Goal: Task Accomplishment & Management: Complete application form

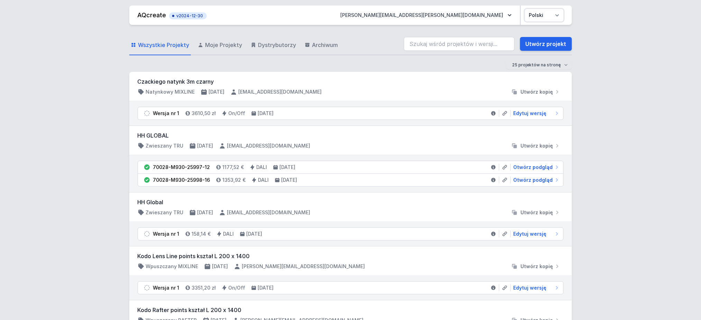
drag, startPoint x: 547, startPoint y: 9, endPoint x: 547, endPoint y: 13, distance: 3.8
click at [526, 9] on select "Polski English" at bounding box center [544, 15] width 39 height 12
select select "en"
click at [525, 9] on select "Polski English" at bounding box center [544, 15] width 39 height 12
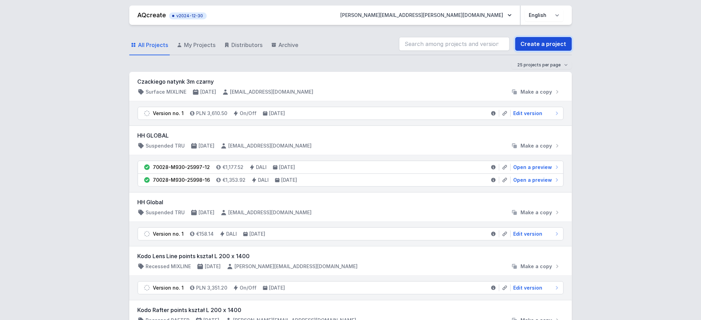
click at [526, 46] on link "Create a project" at bounding box center [544, 44] width 57 height 14
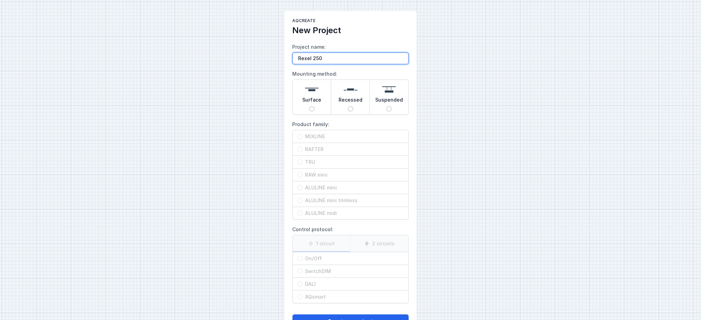
paste input "RAFTER mix surface(2 circuits)"
type input "Rexel 250 RAFTER mix surface(2 circuits)"
click at [314, 109] on input "Surface" at bounding box center [312, 109] width 6 height 6
radio input "true"
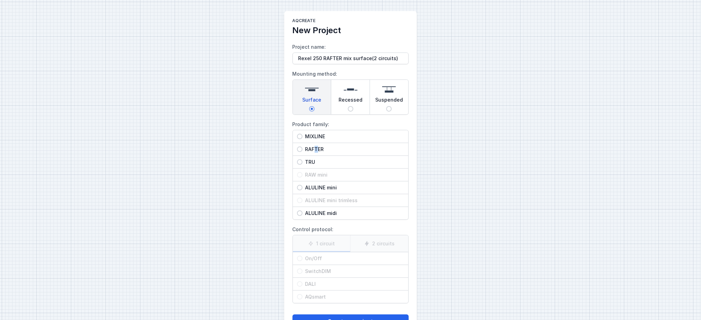
drag, startPoint x: 316, startPoint y: 148, endPoint x: 318, endPoint y: 152, distance: 3.7
click at [318, 148] on span "RAFTER" at bounding box center [354, 149] width 102 height 7
click at [306, 146] on span "RAFTER" at bounding box center [354, 149] width 102 height 7
click at [303, 147] on input "RAFTER" at bounding box center [300, 150] width 6 height 6
radio input "true"
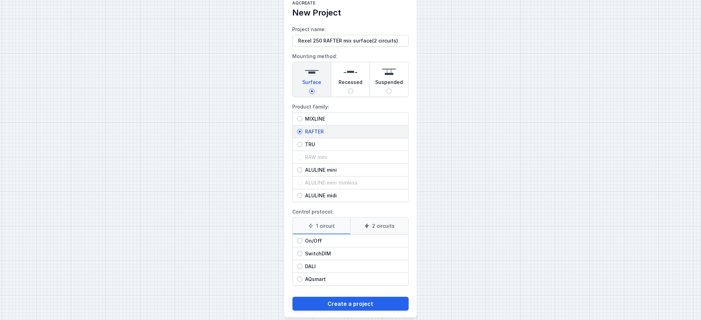
scroll to position [26, 0]
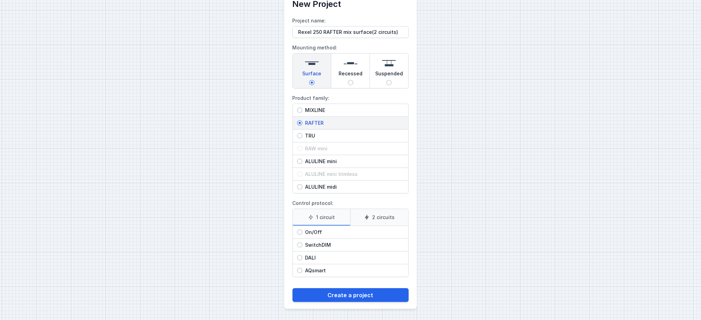
click at [312, 233] on span "On/Off" at bounding box center [354, 232] width 102 height 7
click at [303, 233] on input "On/Off" at bounding box center [300, 233] width 6 height 6
radio input "true"
click at [383, 218] on label "2 circuits" at bounding box center [380, 217] width 58 height 17
click at [0, 0] on input "2 circuits" at bounding box center [0, 0] width 0 height 0
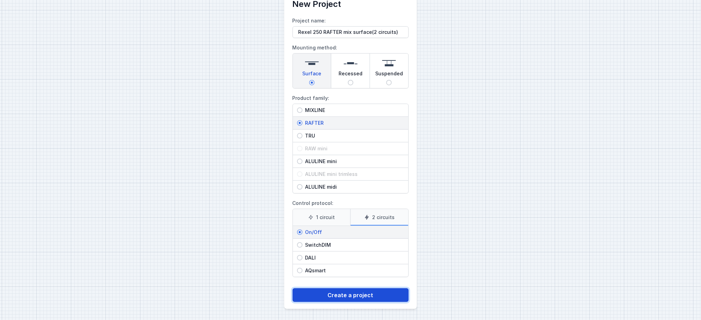
click at [357, 240] on button "Create a project" at bounding box center [351, 296] width 116 height 14
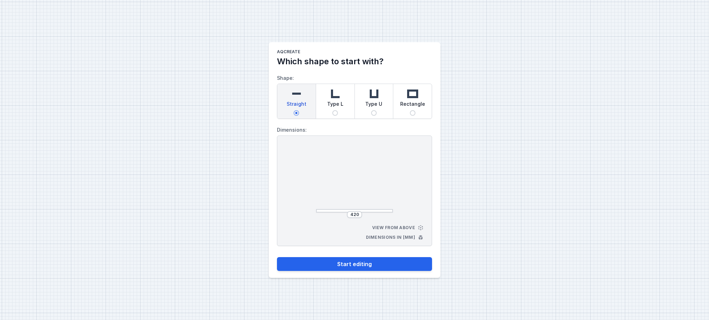
click at [352, 218] on div "420" at bounding box center [354, 214] width 15 height 7
click at [354, 215] on input "420" at bounding box center [354, 215] width 11 height 6
type input "2500"
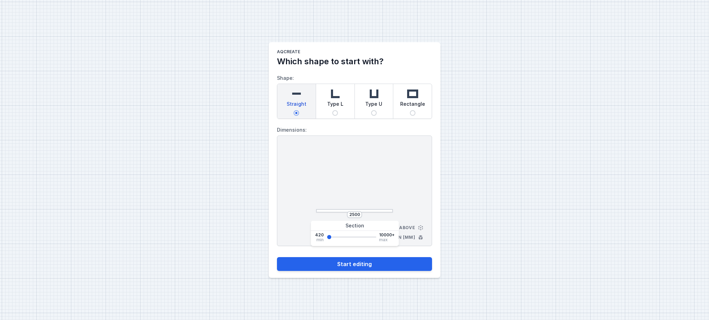
click at [378, 173] on div at bounding box center [354, 180] width 77 height 66
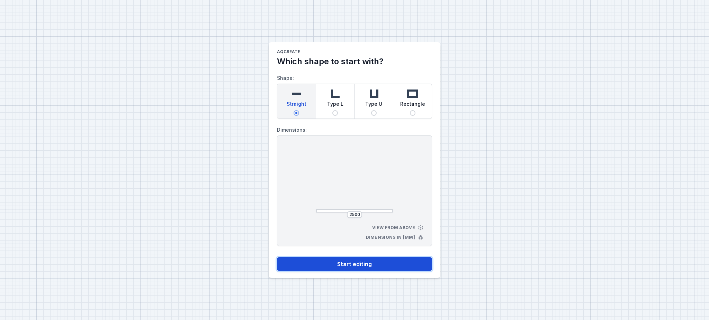
click at [345, 240] on button "Start editing" at bounding box center [354, 264] width 155 height 14
select select "M"
select select "3000"
select select "true"
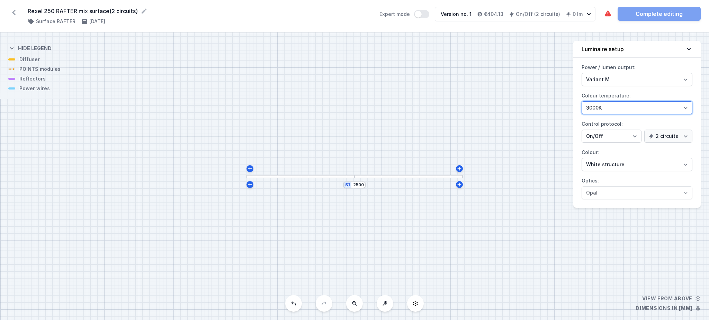
click at [526, 112] on select "2700K 3000K 4000K" at bounding box center [636, 107] width 111 height 13
select select "2700"
click at [526, 101] on select "2700K 3000K 4000K" at bounding box center [636, 107] width 111 height 13
drag, startPoint x: 606, startPoint y: 162, endPoint x: 606, endPoint y: 168, distance: 5.5
click at [526, 162] on select "White structure Black structure Gold structure Copper Gray Another colour (from…" at bounding box center [636, 164] width 111 height 13
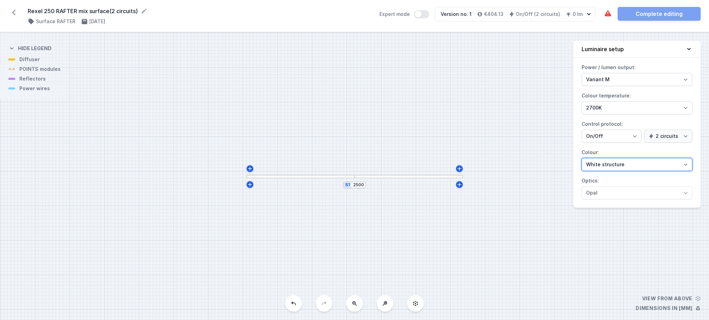
select select "2"
click at [526, 158] on select "White structure Black structure Gold structure Copper Gray Another colour (from…" at bounding box center [636, 164] width 111 height 13
click at [404, 176] on div at bounding box center [408, 176] width 108 height 3
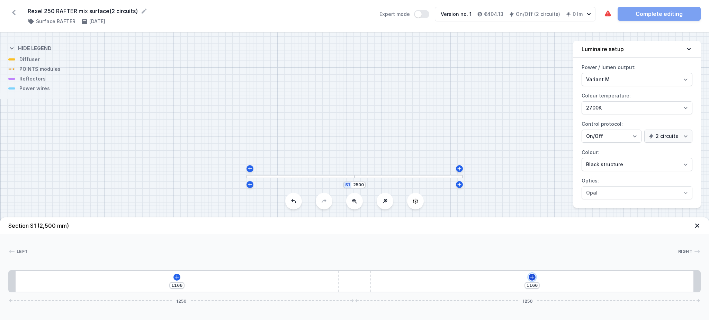
click at [526, 240] on icon at bounding box center [532, 278] width 6 height 6
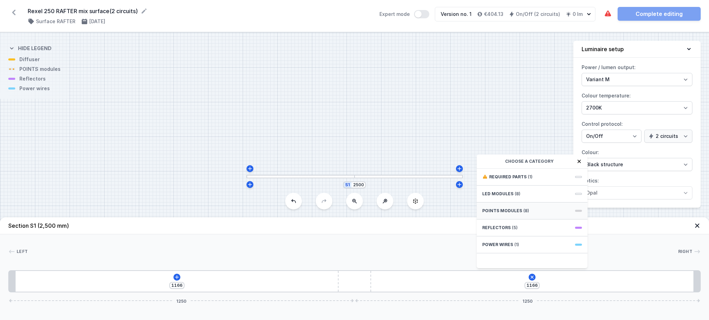
click at [503, 213] on span "POINTS modules" at bounding box center [502, 211] width 40 height 6
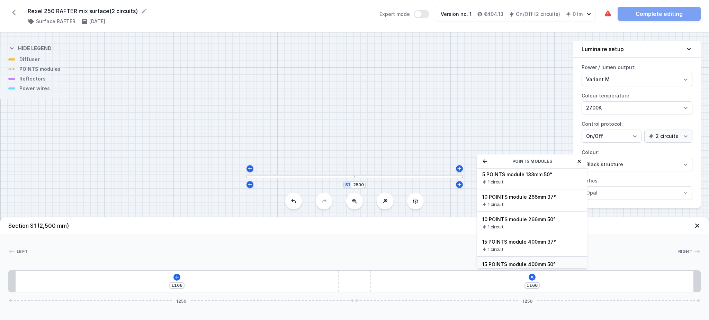
scroll to position [46, 0]
click at [503, 221] on span "15 POINTS module 400mm 37°" at bounding box center [532, 220] width 100 height 7
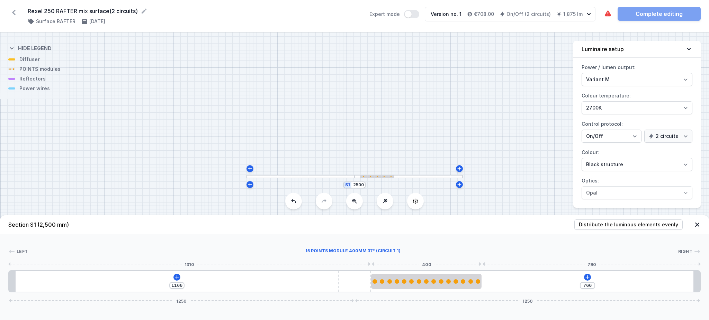
click at [432, 240] on div "1166 766 1250 1250" at bounding box center [354, 282] width 692 height 22
click at [438, 240] on div at bounding box center [426, 281] width 110 height 15
click at [428, 240] on icon at bounding box center [427, 262] width 6 height 6
type input "366"
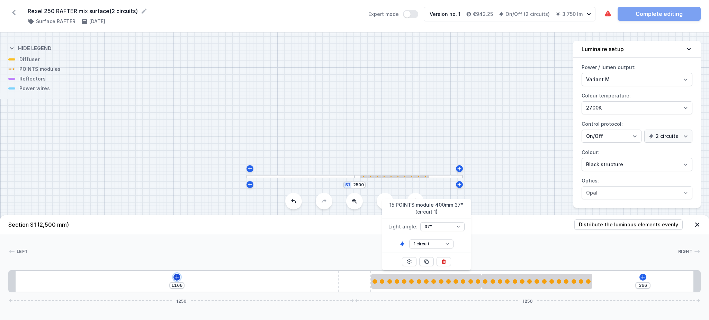
click at [178, 240] on icon at bounding box center [177, 278] width 6 height 6
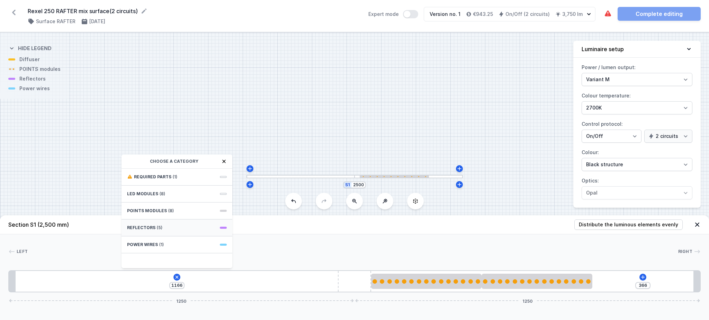
click at [152, 230] on span "Reflectors" at bounding box center [141, 228] width 28 height 6
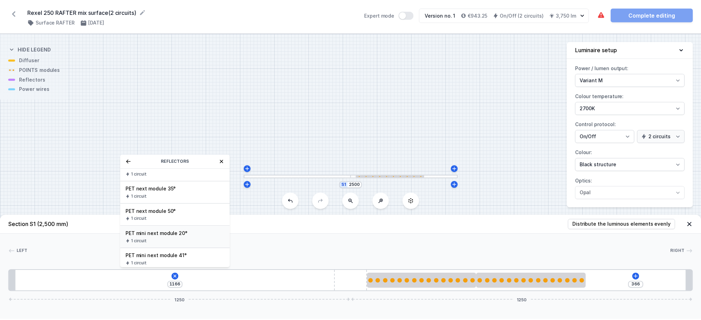
scroll to position [13, 0]
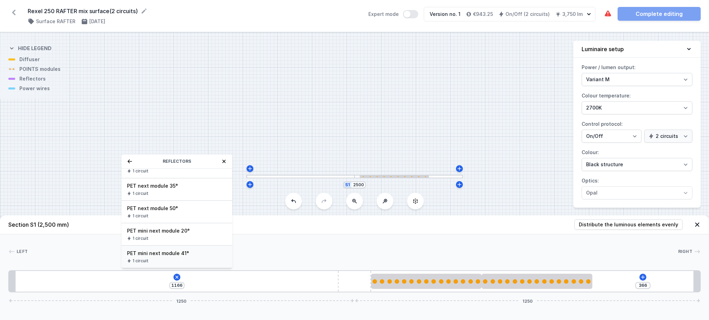
click at [156, 240] on span "PET mini next module 41°" at bounding box center [177, 253] width 100 height 7
type input "1096"
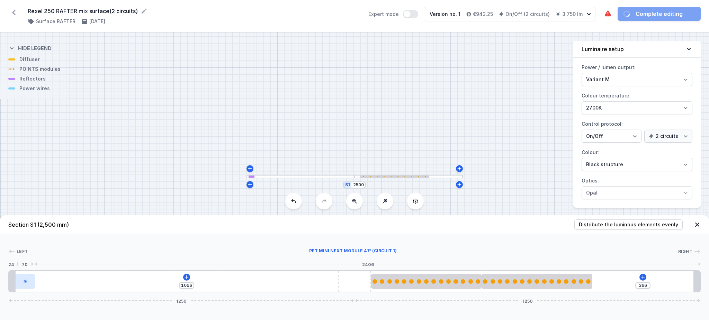
click at [29, 240] on div at bounding box center [25, 281] width 19 height 15
select select "2250"
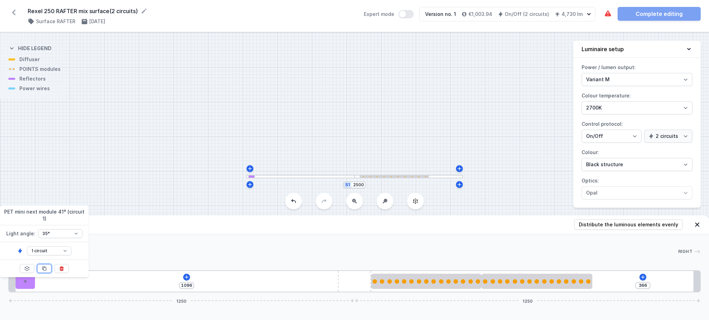
click at [48, 240] on button at bounding box center [44, 268] width 15 height 9
type input "947"
type input "445"
type input "953"
type input "439"
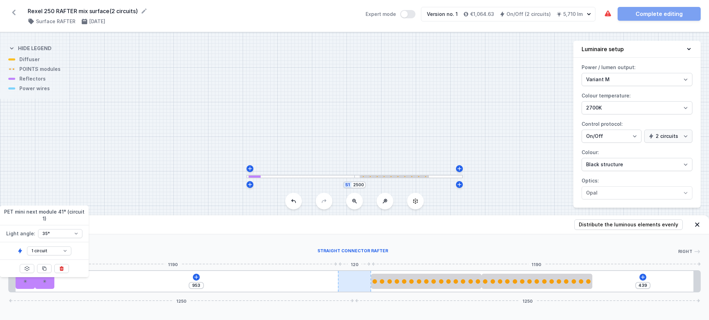
type input "946"
type input "446"
type input "769"
type input "623"
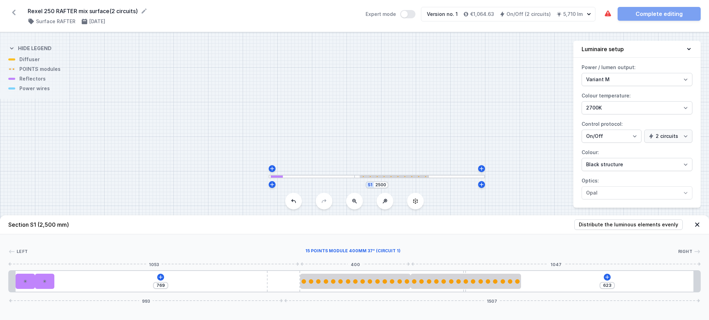
type input "754"
type input "638"
type input "750"
type input "642"
type input "707"
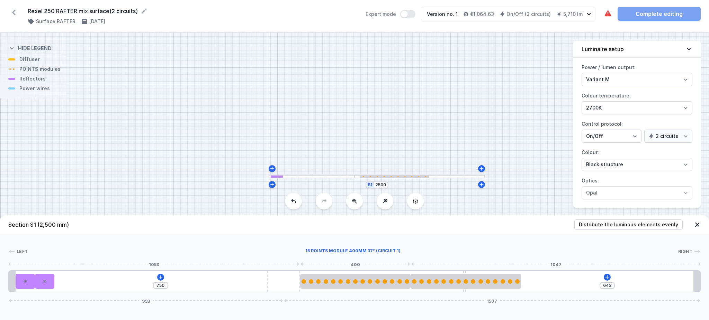
type input "685"
type input "673"
type input "719"
type input "653"
type input "739"
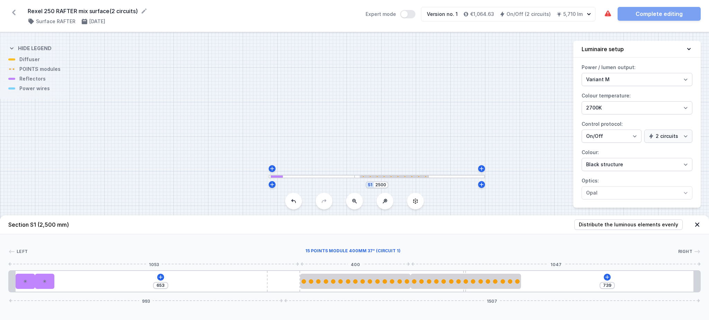
type input "646"
type input "746"
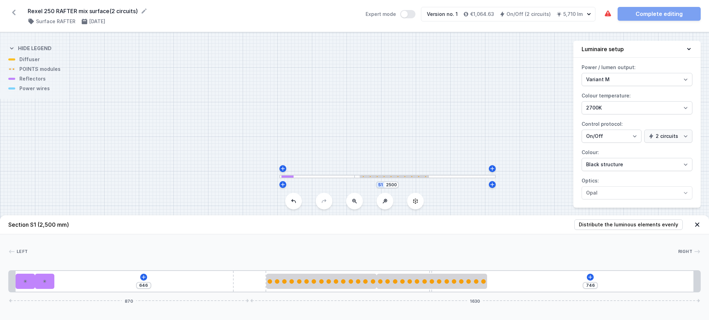
type input "648"
type input "744"
drag, startPoint x: 358, startPoint y: 280, endPoint x: 284, endPoint y: 293, distance: 75.6
click at [279, 240] on div "Section S1 (2,500 mm) Distribute the luminous elements evenly Left Right 1 2 1 …" at bounding box center [354, 268] width 709 height 105
type input "663"
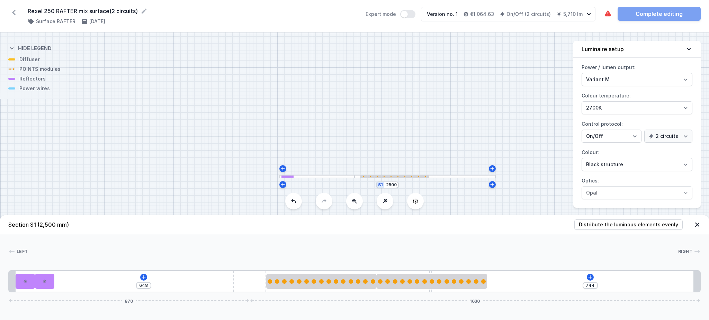
type input "729"
click at [526, 225] on span "Distribute the luminous elements evenly" at bounding box center [628, 224] width 99 height 7
type input "63"
type input "288"
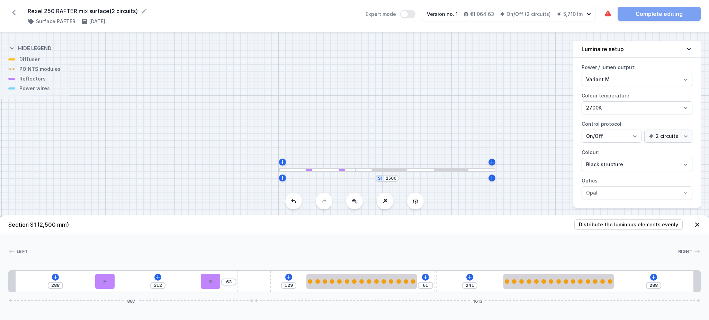
drag, startPoint x: 441, startPoint y: 118, endPoint x: 442, endPoint y: 101, distance: 17.0
click at [442, 101] on div "S1 2500" at bounding box center [354, 177] width 709 height 288
click at [287, 240] on icon at bounding box center [289, 278] width 6 height 6
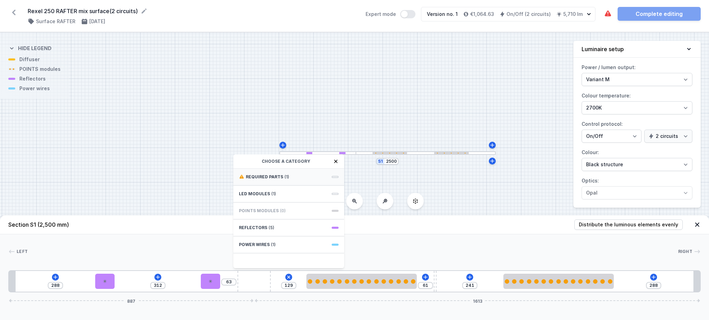
click at [303, 174] on div "Required parts (1)" at bounding box center [288, 177] width 111 height 17
click at [305, 174] on span "Hole for power supply cable" at bounding box center [289, 176] width 100 height 7
type input "49"
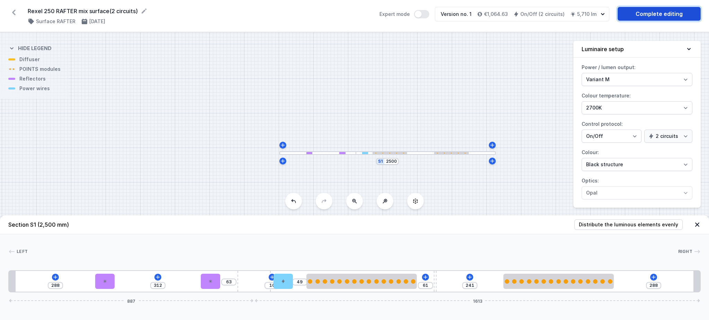
click at [526, 13] on link "Complete editing" at bounding box center [658, 14] width 83 height 14
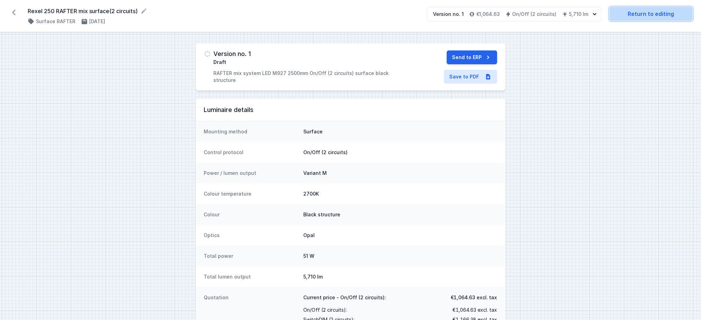
click at [526, 19] on link "Return to editing" at bounding box center [651, 14] width 83 height 14
select select "M"
select select "true"
select select "2"
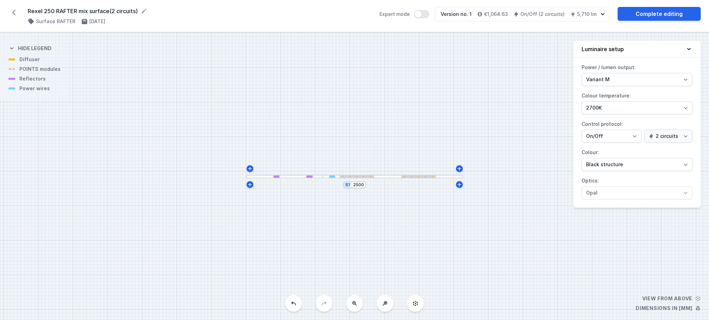
click at [425, 179] on div "S1 2500" at bounding box center [354, 177] width 709 height 288
click at [429, 171] on div "S1 2500" at bounding box center [354, 177] width 709 height 288
click at [429, 176] on div at bounding box center [418, 177] width 35 height 2
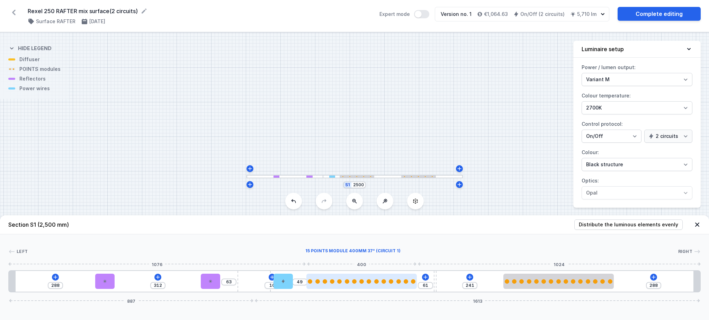
click at [376, 240] on div at bounding box center [376, 282] width 4 height 4
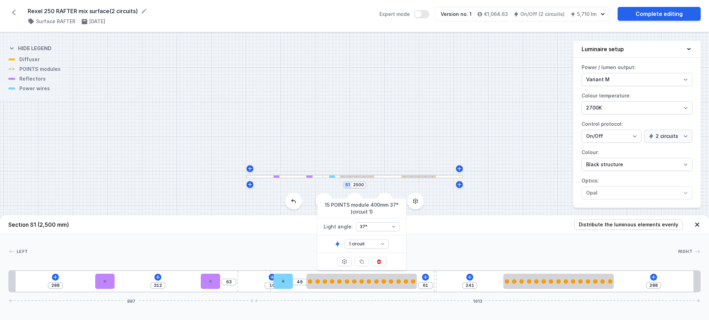
click at [378, 238] on div "1 circuit 2 circuit" at bounding box center [361, 244] width 89 height 17
click at [372, 240] on select "1 circuit 2 circuit" at bounding box center [366, 244] width 44 height 9
select select "2"
click at [344, 240] on select "1 circuit 2 circuit" at bounding box center [366, 244] width 44 height 9
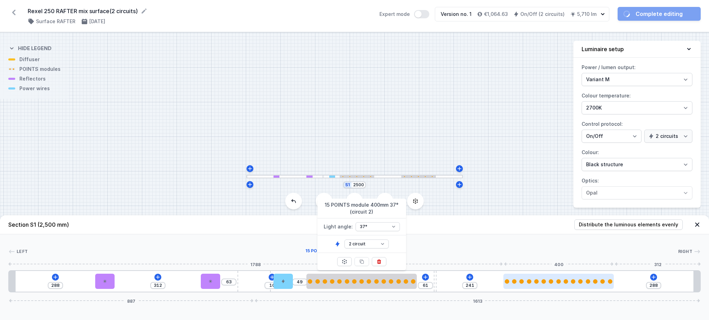
type input "211"
type input "318"
click at [526, 240] on div at bounding box center [558, 281] width 110 height 15
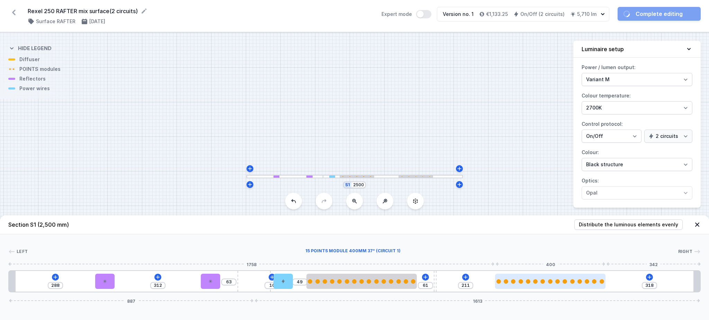
type input "181"
type input "348"
click at [526, 240] on div at bounding box center [550, 281] width 110 height 15
click at [526, 240] on div at bounding box center [541, 282] width 4 height 4
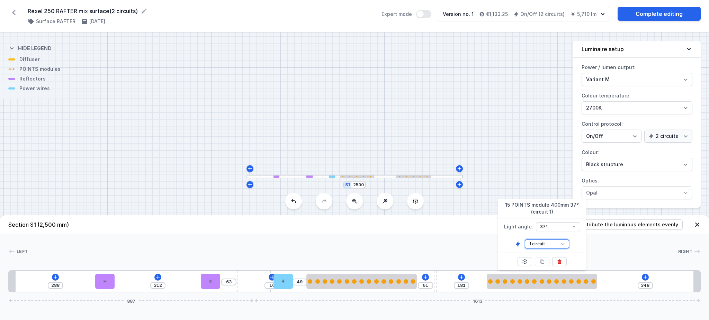
click at [526, 240] on select "1 circuit 2 circuit" at bounding box center [547, 244] width 44 height 9
select select "2"
click at [525, 240] on select "1 circuit 2 circuit" at bounding box center [547, 244] width 44 height 9
click at [526, 223] on span "Distribute the luminous elements evenly" at bounding box center [628, 224] width 99 height 7
type input "241"
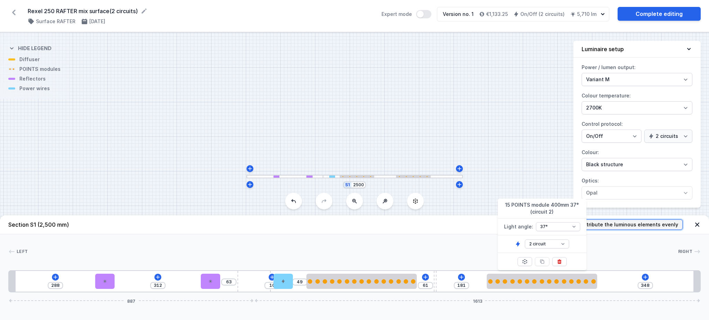
type input "288"
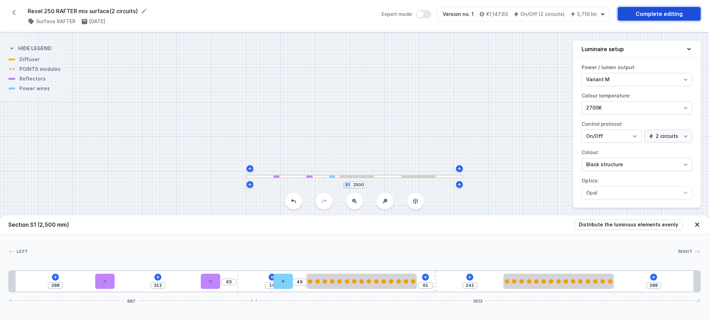
click at [526, 14] on link "Complete editing" at bounding box center [658, 14] width 83 height 14
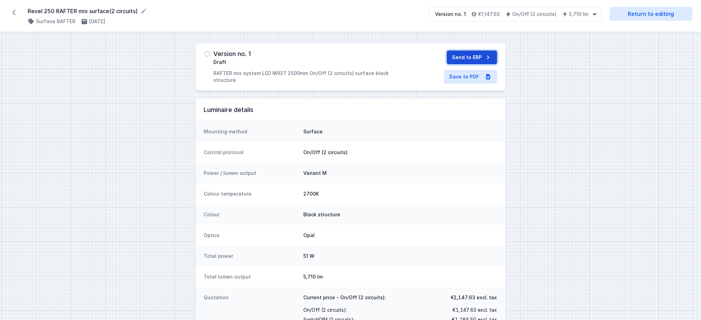
click at [472, 53] on button "Send to ERP" at bounding box center [472, 58] width 51 height 14
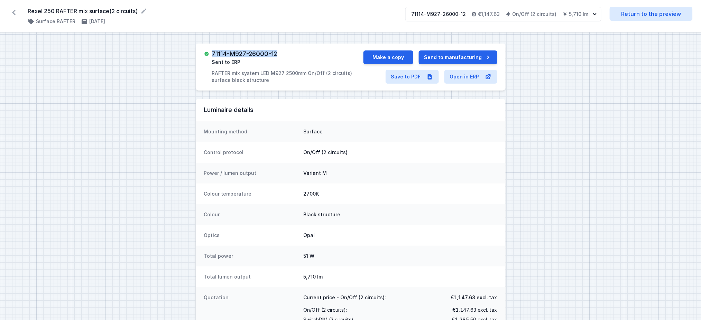
drag, startPoint x: 213, startPoint y: 54, endPoint x: 281, endPoint y: 52, distance: 67.5
click at [281, 52] on div "71114-M927-26000-12 Sent to ERP RAFTER mix system LED M927 2500mm On/Off (2 cir…" at bounding box center [288, 67] width 152 height 33
copy h3 "71114-M927-26000-12"
click at [412, 77] on link "Save to PDF" at bounding box center [412, 77] width 53 height 14
click at [13, 14] on icon at bounding box center [13, 12] width 11 height 11
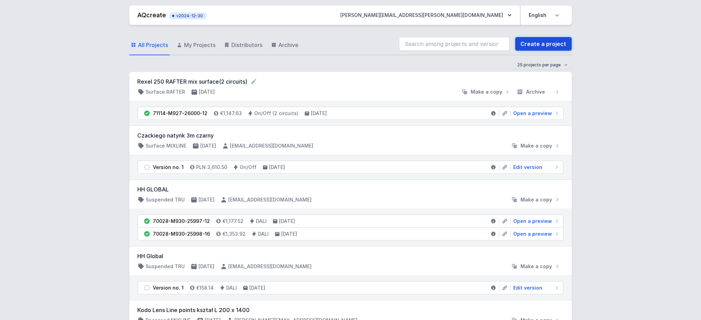
click at [526, 44] on link "Create a project" at bounding box center [544, 44] width 57 height 14
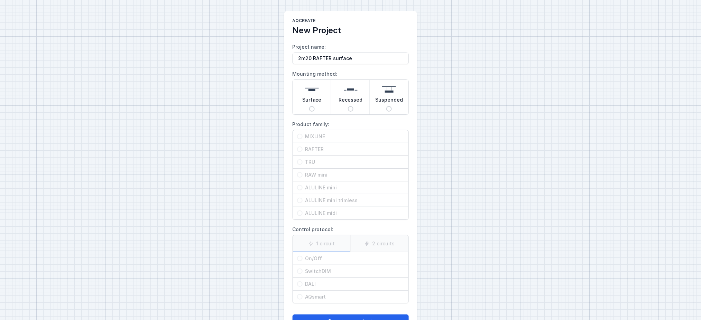
type input "2m20 RAFTER surface"
click at [312, 109] on input "Surface" at bounding box center [312, 109] width 6 height 6
radio input "true"
click at [310, 152] on span "RAFTER" at bounding box center [354, 149] width 102 height 7
click at [303, 152] on input "RAFTER" at bounding box center [300, 150] width 6 height 6
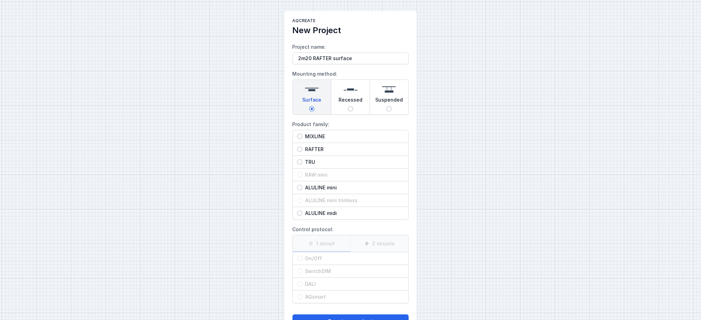
radio input "true"
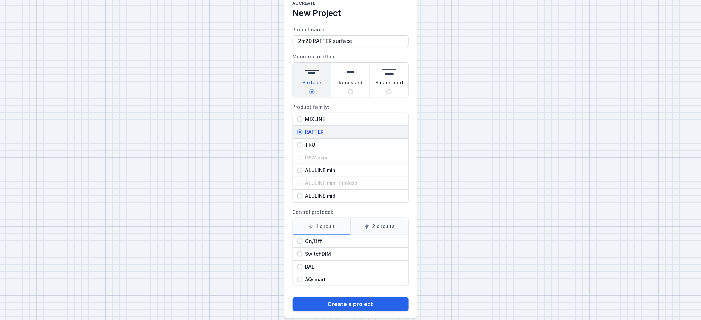
scroll to position [26, 0]
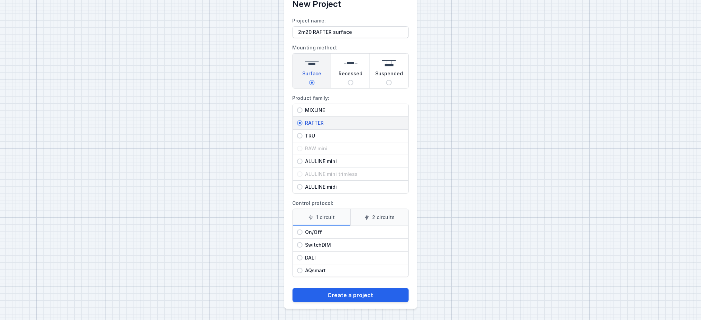
drag, startPoint x: 313, startPoint y: 230, endPoint x: 317, endPoint y: 232, distance: 4.5
click at [313, 230] on span "On/Off" at bounding box center [354, 232] width 102 height 7
click at [301, 235] on div "On/Off" at bounding box center [351, 232] width 116 height 12
click at [301, 235] on input "On/Off" at bounding box center [300, 233] width 6 height 6
radio input "true"
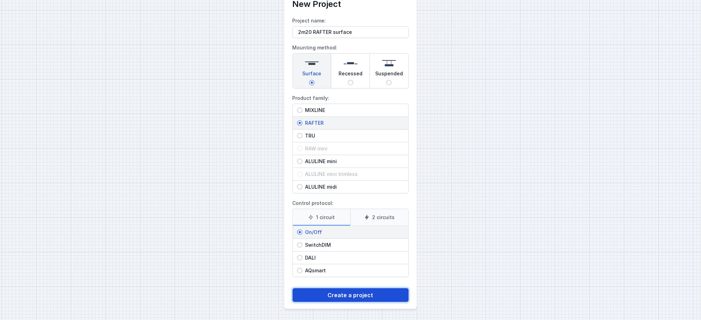
click at [358, 240] on button "Create a project" at bounding box center [351, 296] width 116 height 14
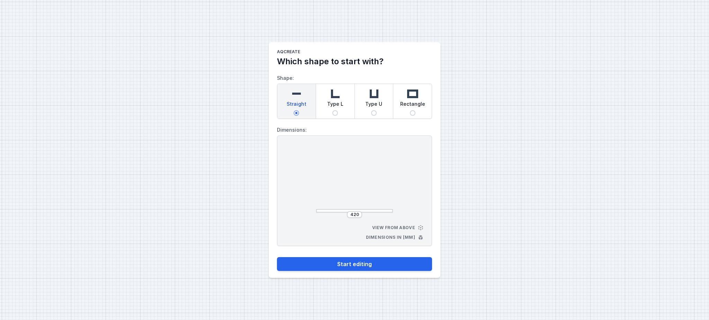
click at [355, 210] on div at bounding box center [354, 180] width 77 height 66
click at [351, 220] on div "420 View from above Dimensions in [mm]" at bounding box center [354, 191] width 155 height 111
click at [353, 217] on input "420" at bounding box center [354, 215] width 11 height 6
type input "2200"
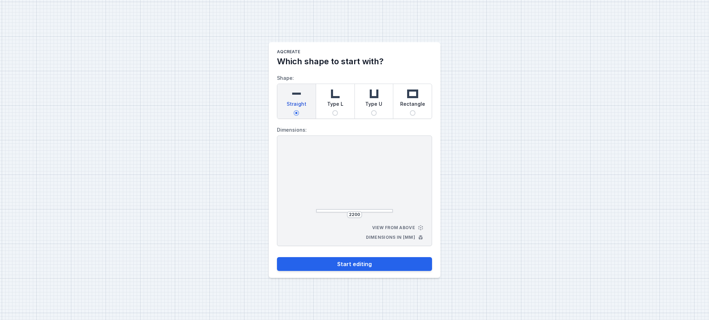
click at [380, 201] on div at bounding box center [354, 180] width 77 height 66
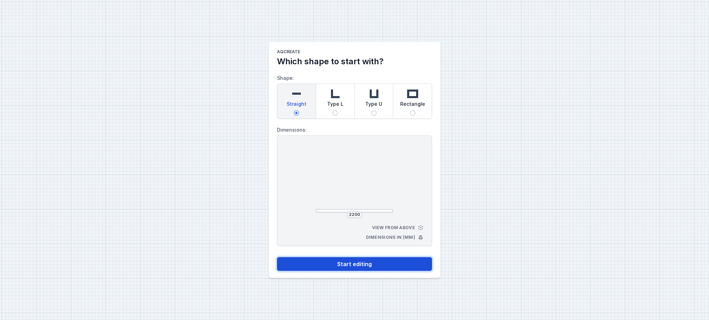
click at [364, 240] on button "Start editing" at bounding box center [354, 264] width 155 height 14
select select "M"
select select "3000"
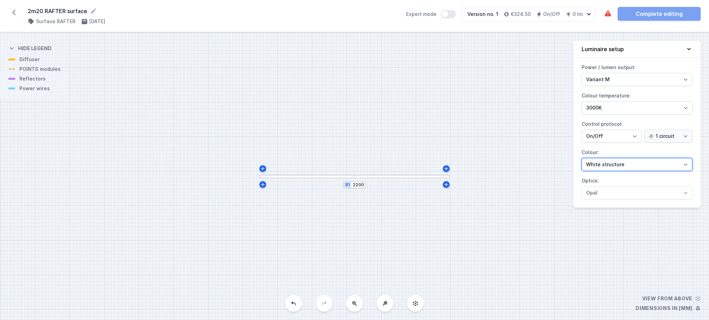
drag, startPoint x: 596, startPoint y: 165, endPoint x: 599, endPoint y: 171, distance: 6.2
click at [526, 165] on select "White structure Black structure Gold structure Copper Gray Another colour (from…" at bounding box center [636, 164] width 111 height 13
select select "2"
click at [526, 158] on select "White structure Black structure Gold structure Copper Gray Another colour (from…" at bounding box center [636, 164] width 111 height 13
click at [526, 108] on select "2700K 3000K 4000K" at bounding box center [636, 107] width 111 height 13
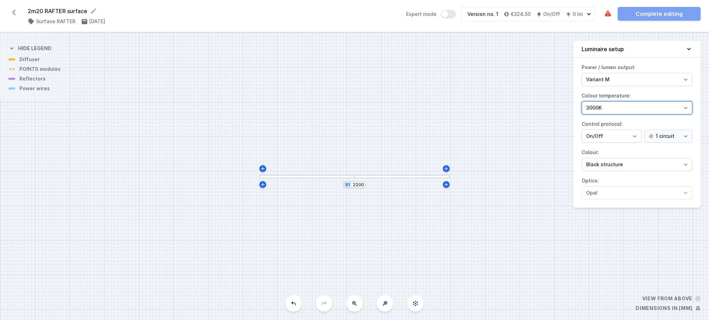
select select "2700"
click at [526, 101] on select "2700K 3000K 4000K" at bounding box center [636, 107] width 111 height 13
click at [378, 178] on div at bounding box center [401, 176] width 95 height 3
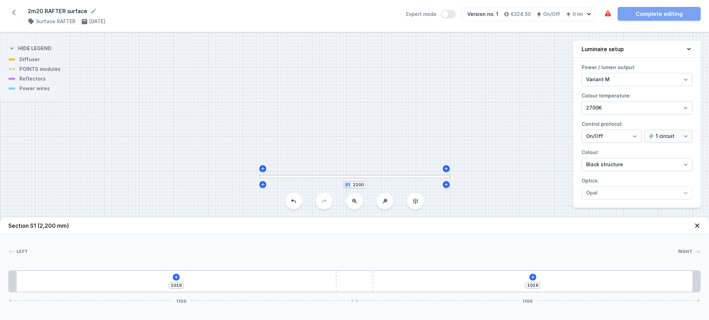
click at [176, 240] on div "1016 1016 1100 1100" at bounding box center [354, 282] width 692 height 22
click at [175, 240] on icon at bounding box center [176, 277] width 4 height 4
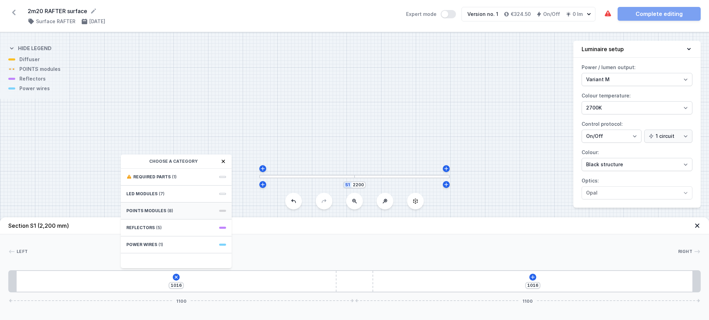
click at [146, 210] on span "POINTS modules" at bounding box center [146, 211] width 40 height 6
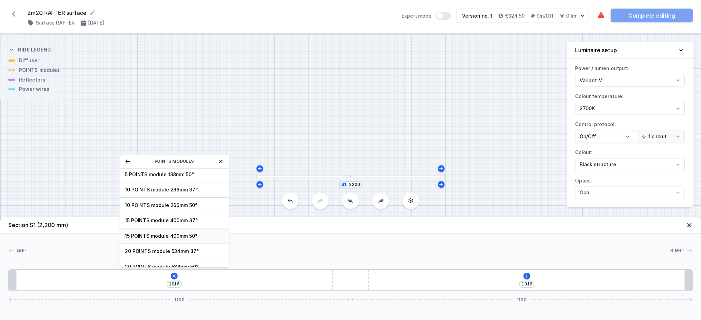
scroll to position [25, 0]
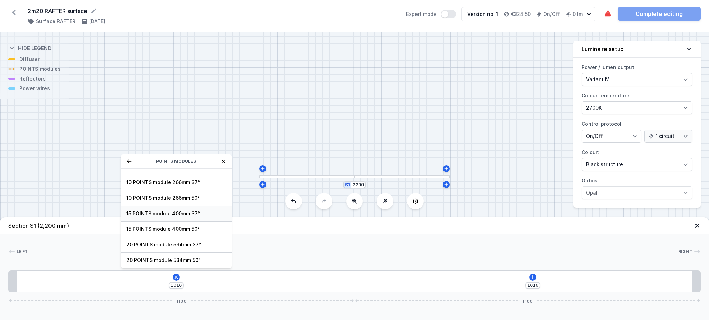
click at [162, 212] on span "15 POINTS module 400mm 37°" at bounding box center [176, 213] width 100 height 7
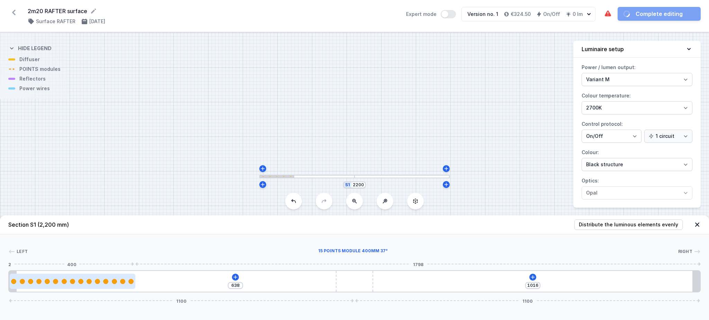
click at [95, 240] on div at bounding box center [97, 281] width 5 height 5
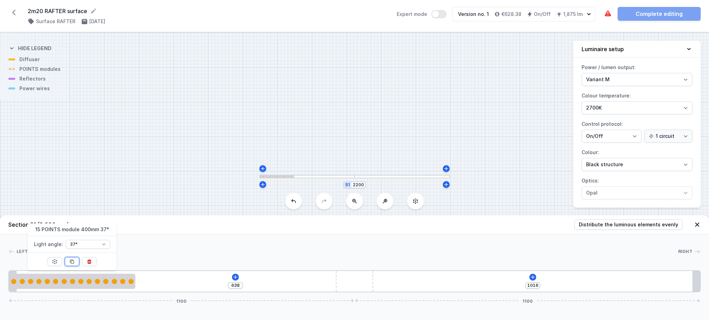
click at [73, 240] on icon at bounding box center [72, 262] width 6 height 6
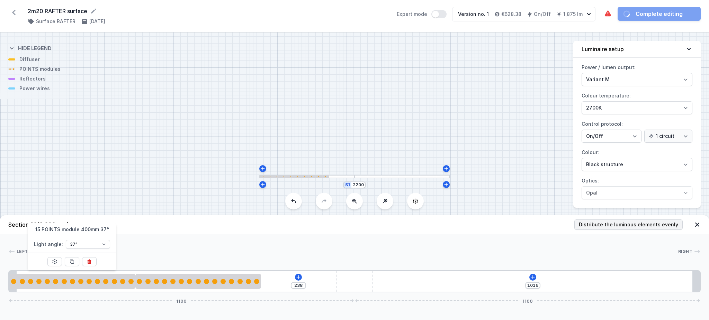
click at [526, 221] on header "Section S1 (2,200 mm) Distribute the luminous elements evenly" at bounding box center [354, 225] width 709 height 19
click at [526, 226] on span "Distribute the luminous elements evenly" at bounding box center [628, 224] width 99 height 7
type input "173"
type input "442"
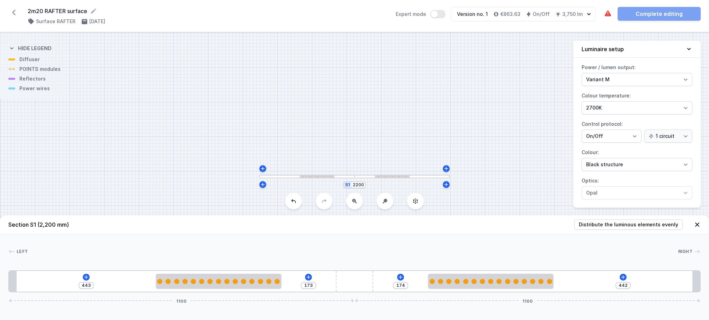
click at [306, 240] on div "443 173 174 442 1100 1100" at bounding box center [354, 282] width 692 height 22
click at [308, 240] on icon at bounding box center [309, 278] width 6 height 6
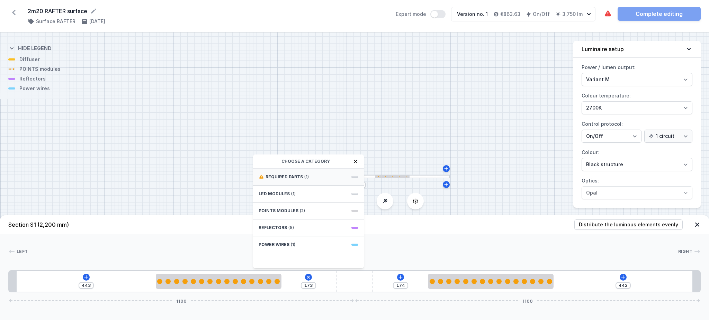
click at [333, 171] on div "Choose a category Required parts (1) LED modules (1) POINTS modules (2) Reflect…" at bounding box center [308, 212] width 111 height 114
click at [334, 174] on div "Required parts (1)" at bounding box center [308, 177] width 111 height 17
drag, startPoint x: 324, startPoint y: 179, endPoint x: 286, endPoint y: 270, distance: 97.7
click at [323, 181] on div "Hole for power supply cable" at bounding box center [308, 177] width 111 height 16
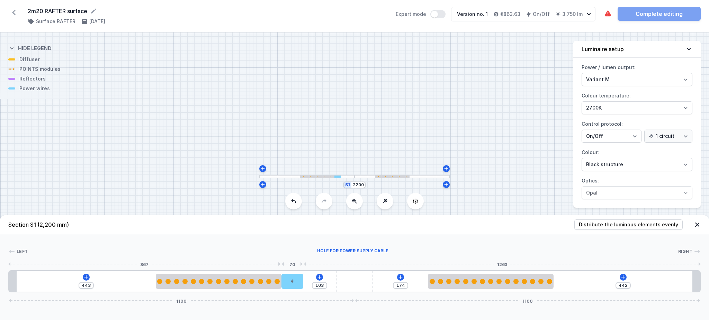
type input "10"
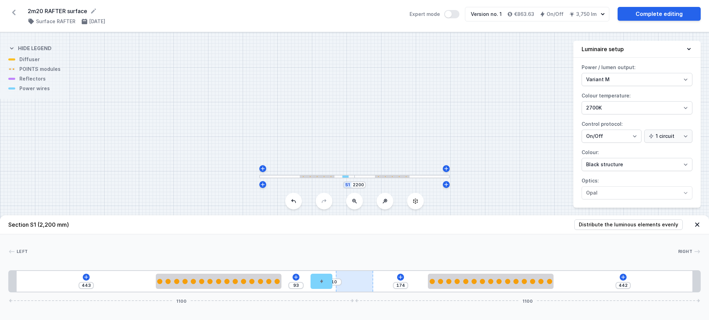
drag, startPoint x: 292, startPoint y: 286, endPoint x: 339, endPoint y: 291, distance: 46.7
click at [339, 240] on div "443 93 10 174 442 1100 1100" at bounding box center [354, 282] width 692 height 22
click at [526, 11] on link "Complete editing" at bounding box center [658, 14] width 83 height 14
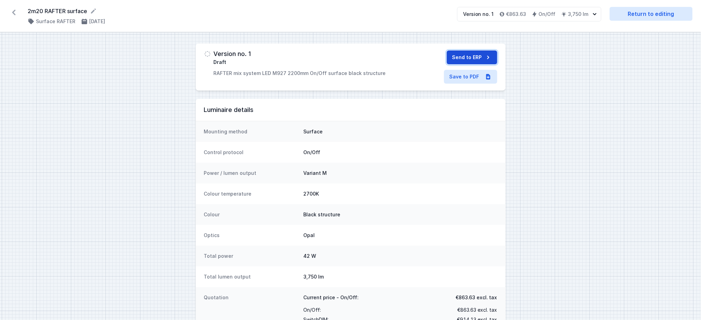
click at [475, 54] on button "Send to ERP" at bounding box center [472, 58] width 51 height 14
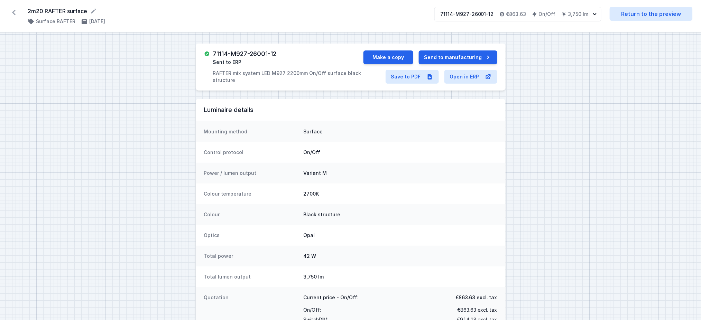
drag, startPoint x: 210, startPoint y: 55, endPoint x: 213, endPoint y: 55, distance: 3.5
click at [213, 55] on div "71114-M927-26001-12 Sent to ERP RAFTER mix system LED M927 2200mm On/Off surfac…" at bounding box center [284, 67] width 160 height 33
drag, startPoint x: 215, startPoint y: 55, endPoint x: 295, endPoint y: 51, distance: 80.4
click at [279, 52] on div "71114-M927-26001-12 Sent to ERP RAFTER mix system LED M927 2200mm On/Off surfac…" at bounding box center [288, 67] width 151 height 33
copy h3 "71114-M927-26001-12"
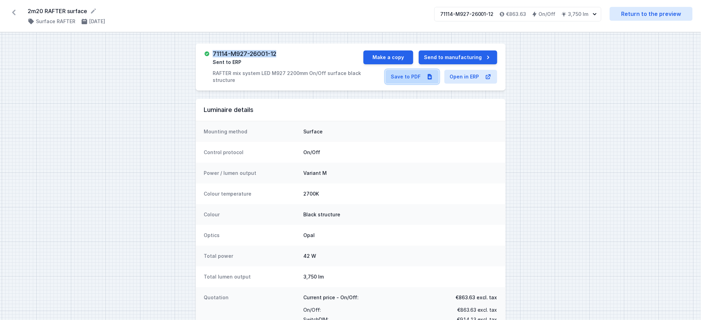
click at [398, 77] on link "Save to PDF" at bounding box center [412, 77] width 53 height 14
